Goal: Find specific page/section: Locate item on page

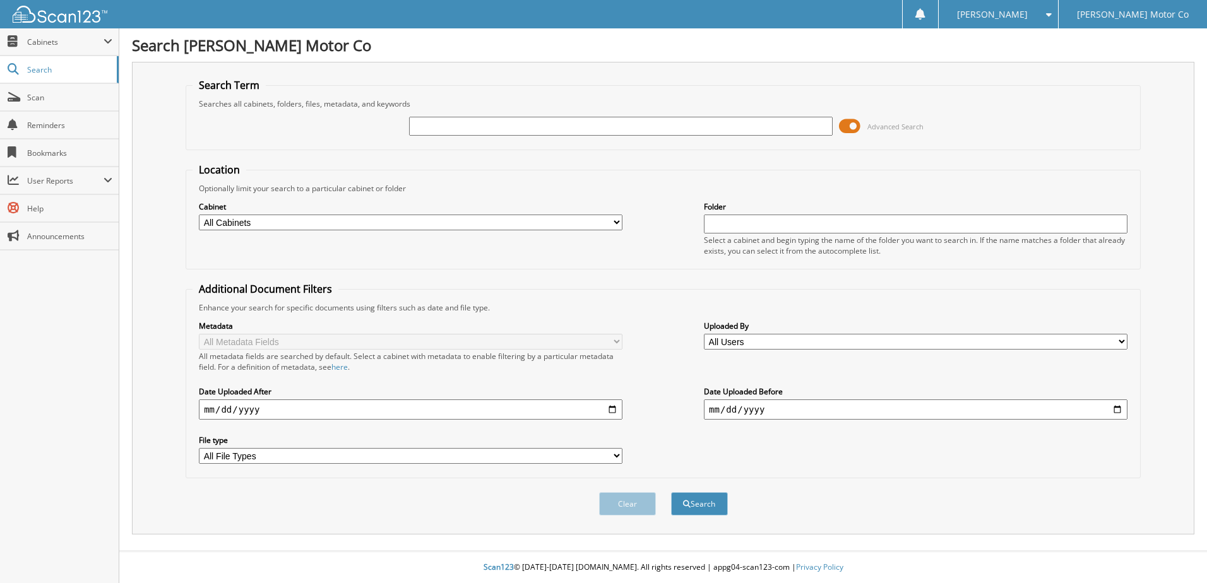
click at [454, 126] on input "text" at bounding box center [621, 126] width 424 height 19
type input "[US_VEHICLE_IDENTIFICATION_NUMBER]"
click at [372, 217] on select "All Cabinets CAR DEALS CERTIFICATE OF EXEMPTION EICH_FI OLD MAZDA RO OLD SERVIC…" at bounding box center [411, 223] width 424 height 16
select select "26118"
click at [199, 215] on select "All Cabinets CAR DEALS CERTIFICATE OF EXEMPTION EICH_FI OLD MAZDA RO OLD SERVIC…" at bounding box center [411, 223] width 424 height 16
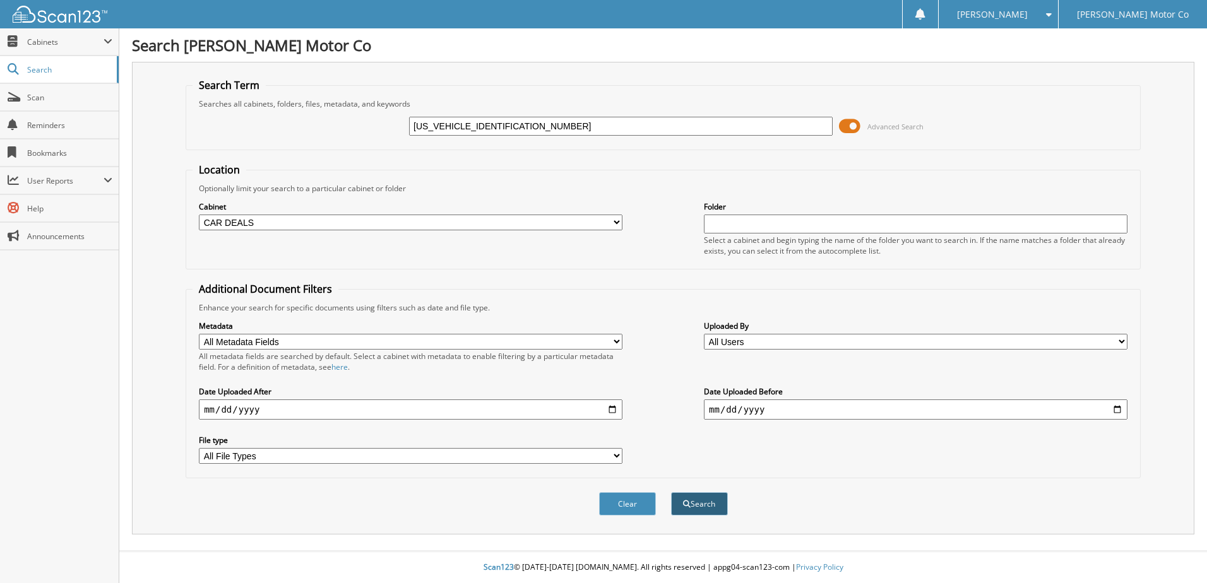
click at [707, 504] on button "Search" at bounding box center [699, 503] width 57 height 23
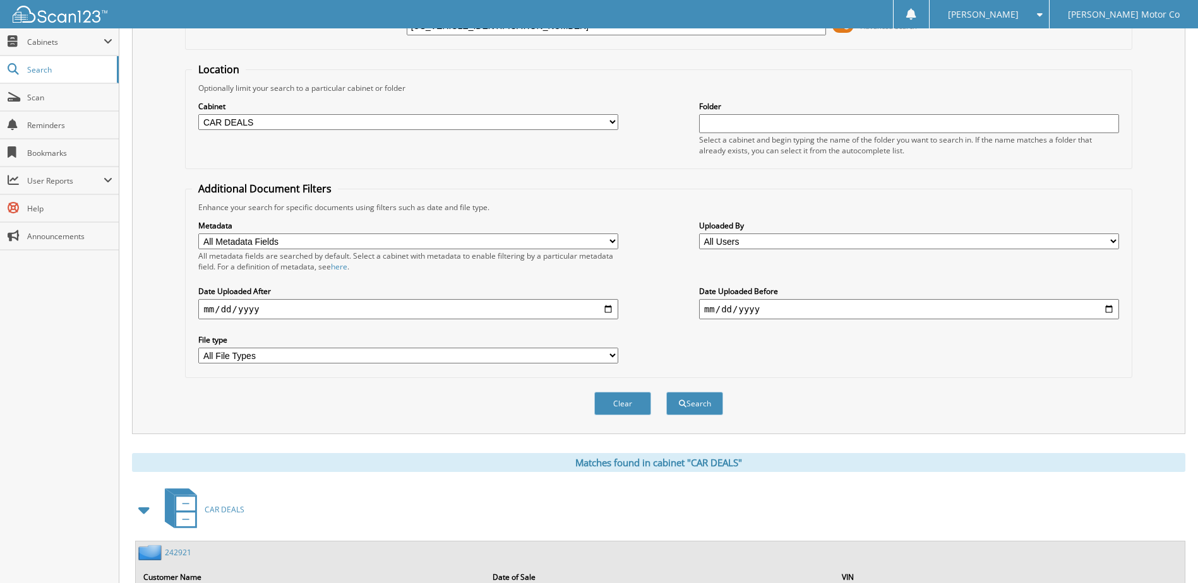
scroll to position [250, 0]
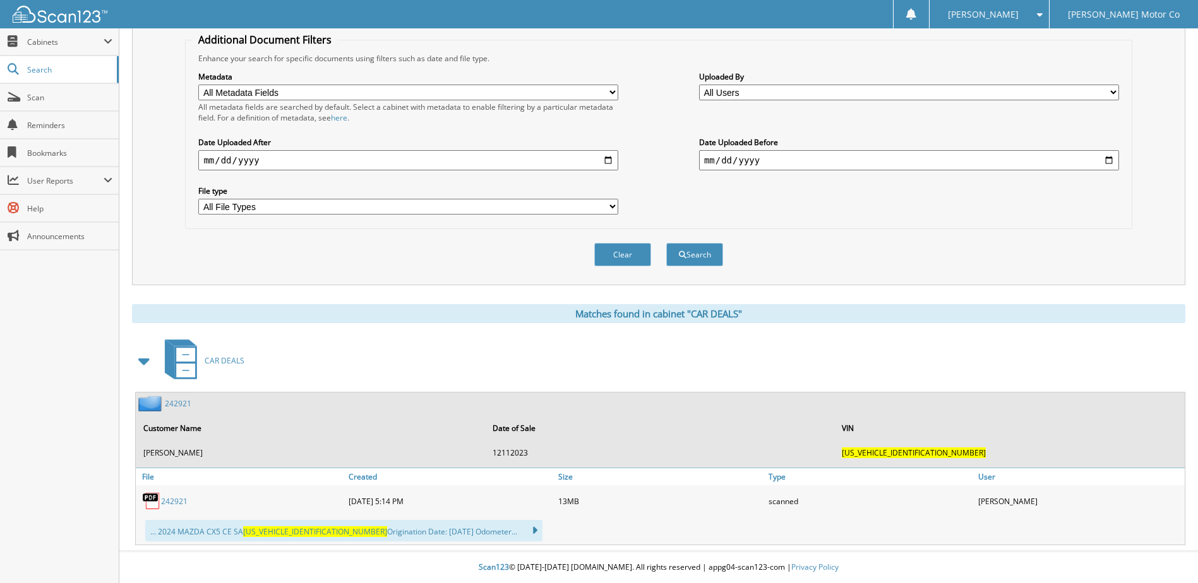
click at [172, 500] on link "242921" at bounding box center [174, 501] width 27 height 11
click at [177, 502] on link "242921" at bounding box center [174, 501] width 27 height 11
